Goal: Task Accomplishment & Management: Use online tool/utility

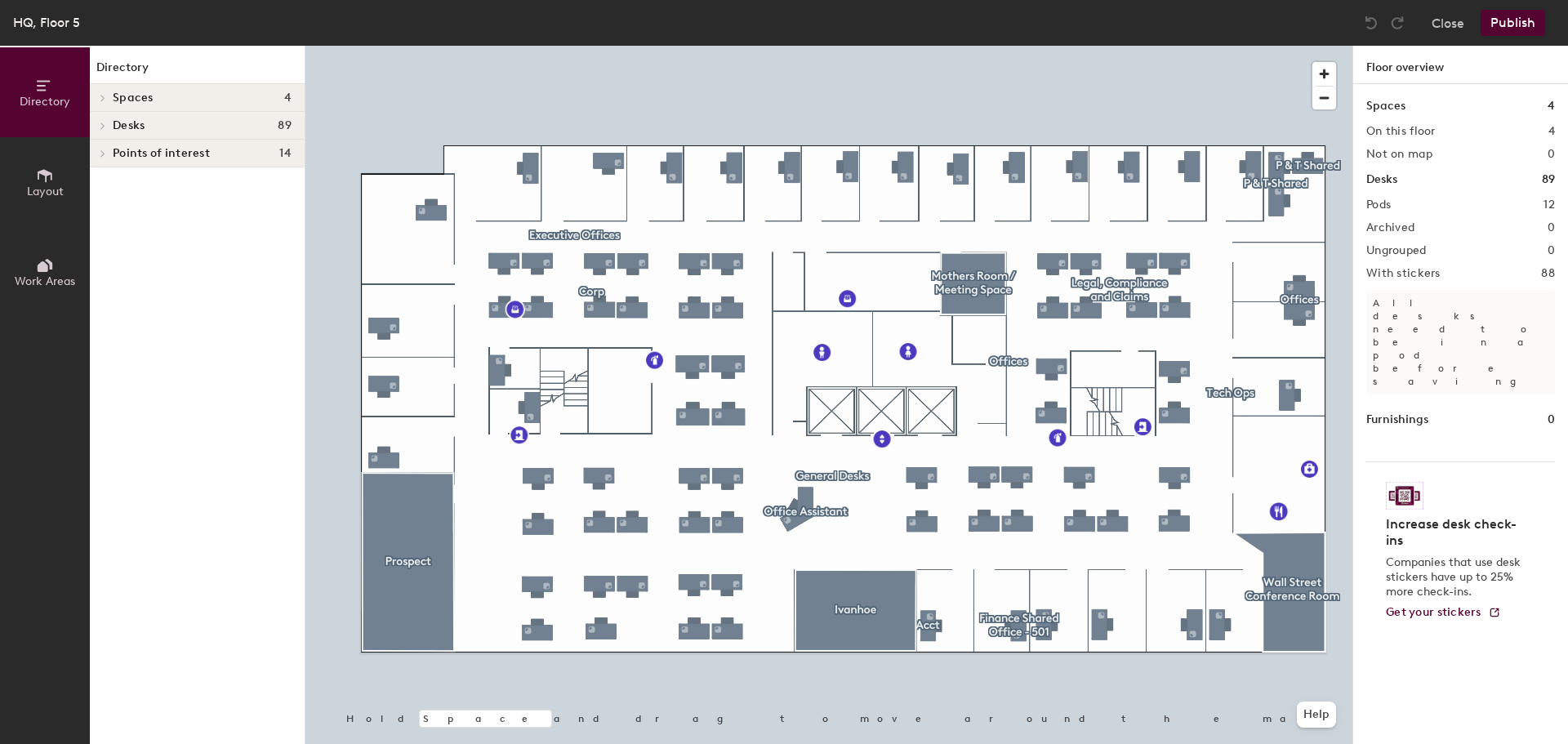
click at [1150, 46] on div at bounding box center [829, 46] width 1047 height 0
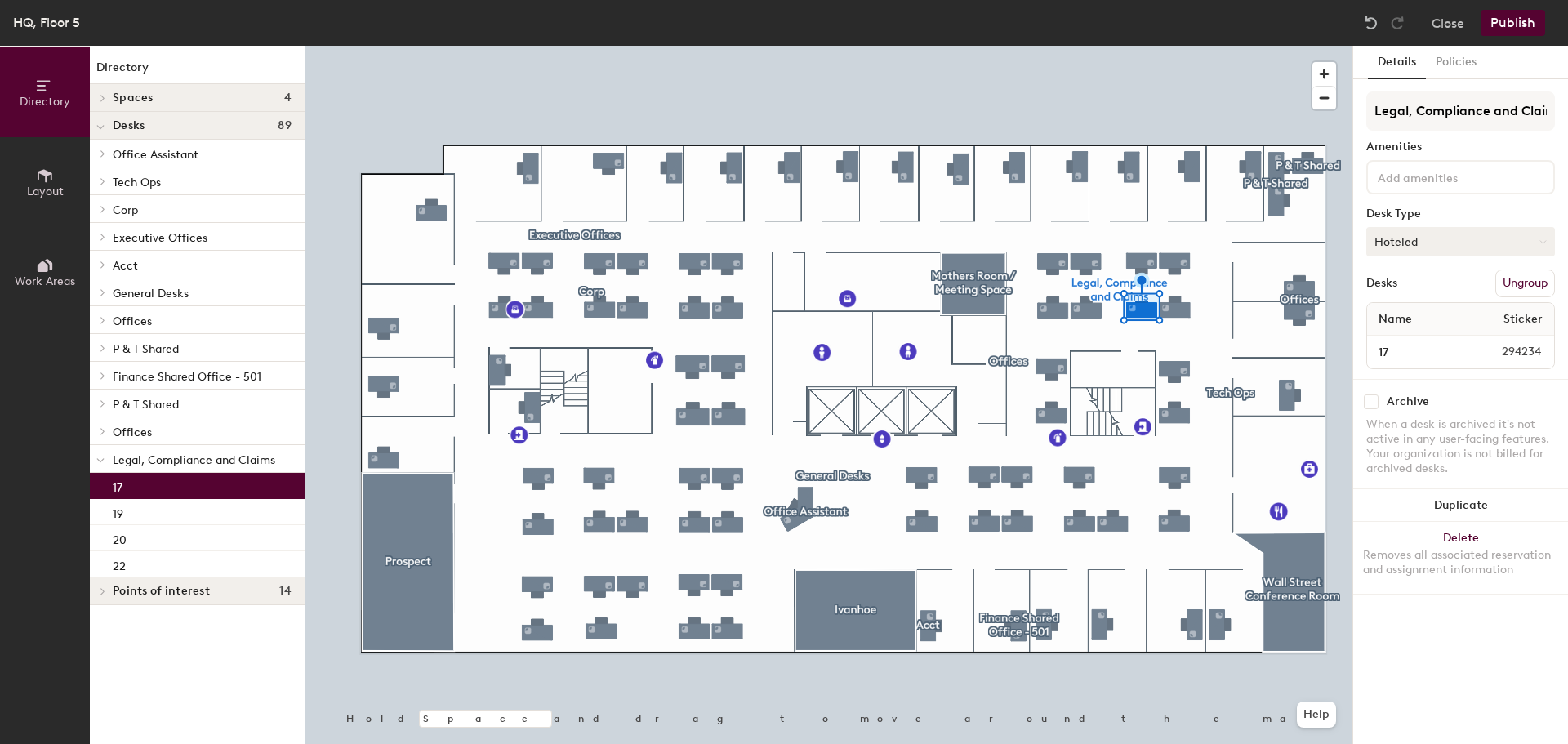
click at [1497, 242] on button "Hoteled" at bounding box center [1460, 241] width 189 height 29
click at [1416, 292] on div "Assigned" at bounding box center [1448, 292] width 163 height 24
click at [1512, 28] on button "Publish" at bounding box center [1513, 22] width 65 height 26
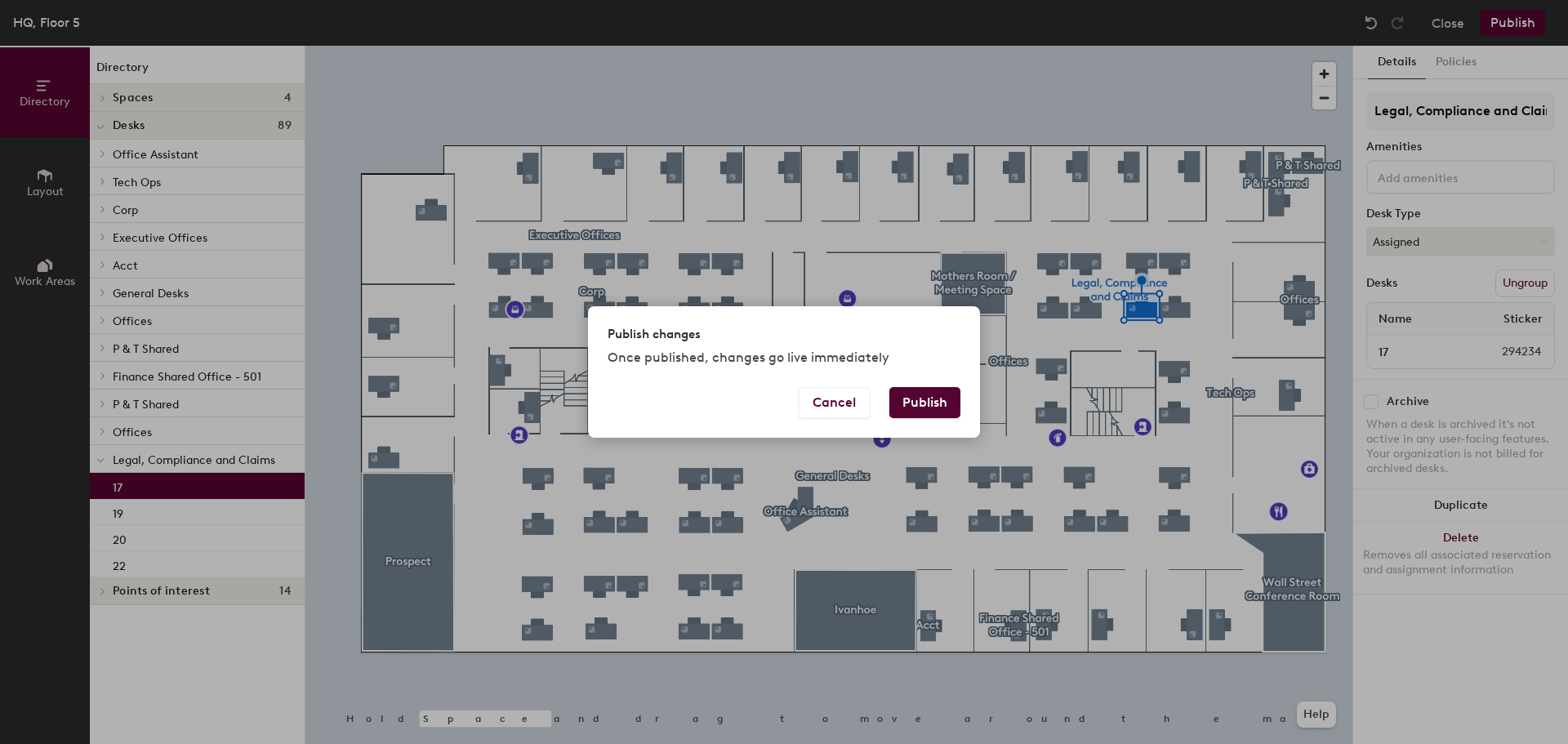
click at [934, 403] on button "Publish" at bounding box center [925, 403] width 71 height 31
